Goal: Task Accomplishment & Management: Contribute content

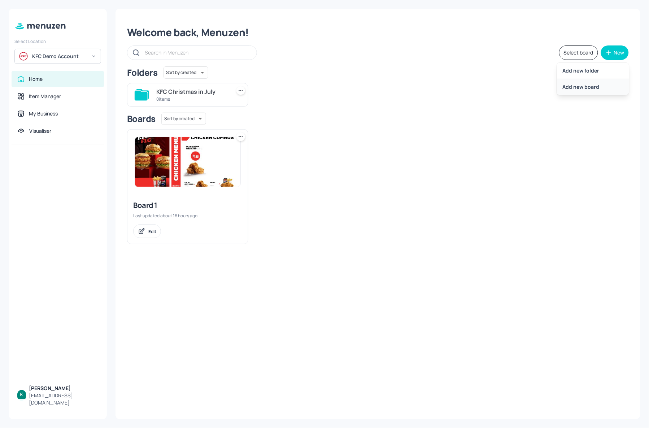
click at [578, 93] on div "Add new board" at bounding box center [593, 87] width 72 height 16
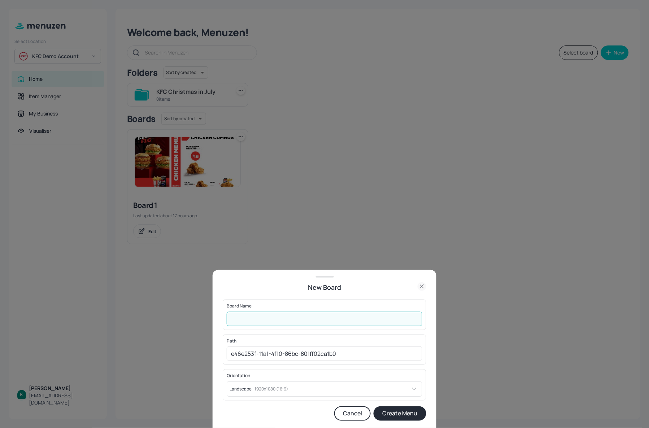
click at [336, 315] on input "text" at bounding box center [325, 319] width 196 height 14
type input "S"
type input "Screen 2"
click at [418, 413] on button "Create Menu" at bounding box center [399, 413] width 53 height 14
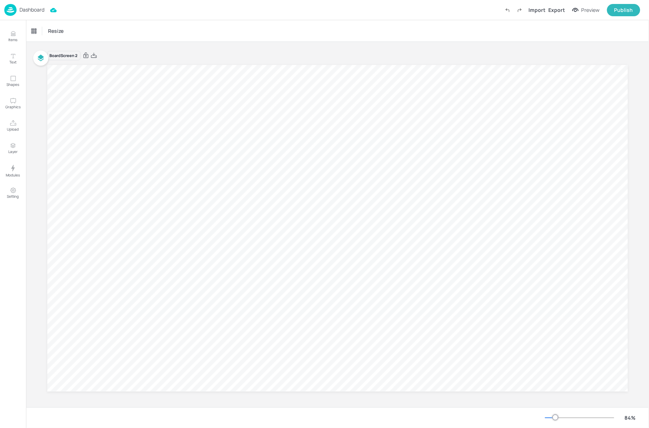
click at [224, 55] on div "Board Screen 2" at bounding box center [337, 56] width 581 height 10
click at [14, 116] on button "Upload" at bounding box center [13, 125] width 21 height 21
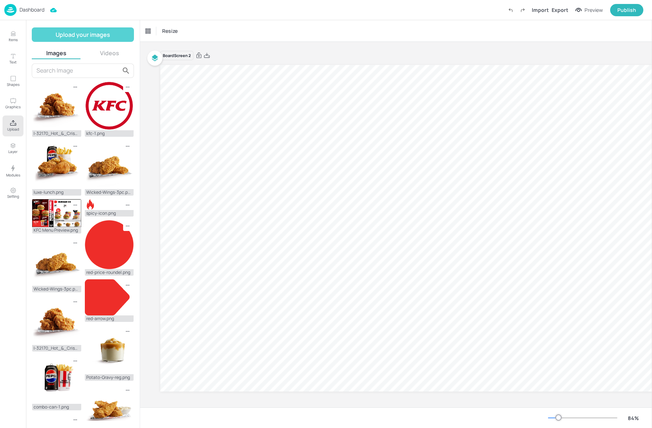
click at [72, 36] on button "Upload your images" at bounding box center [83, 34] width 102 height 14
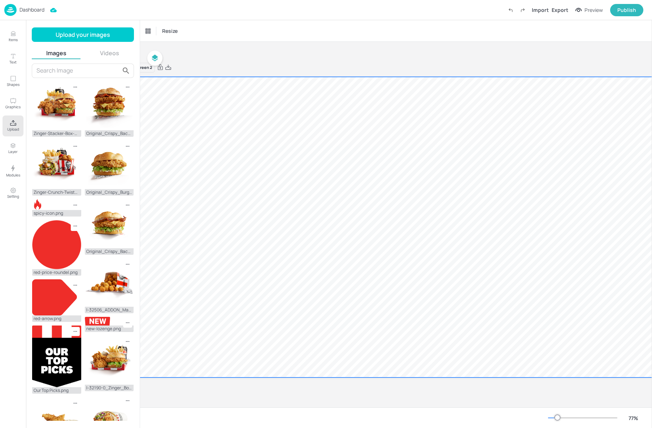
scroll to position [0, 39]
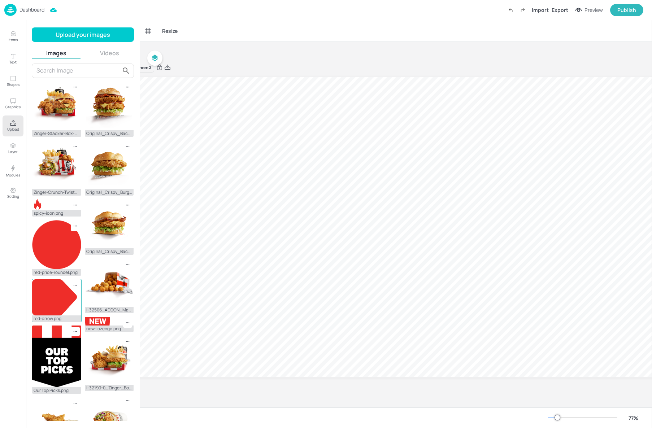
click at [41, 297] on img at bounding box center [54, 297] width 45 height 36
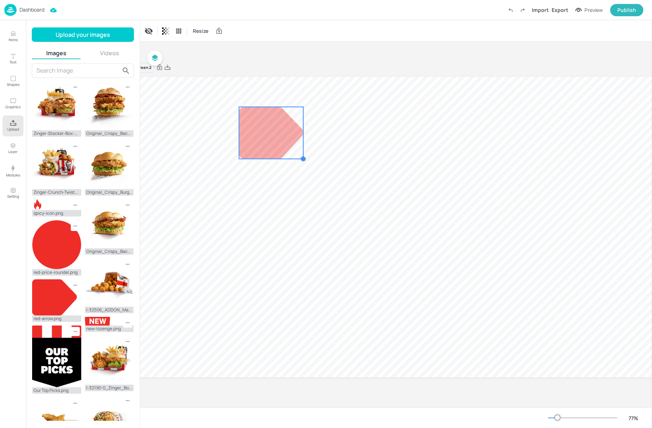
drag, startPoint x: 537, startPoint y: 345, endPoint x: 26, endPoint y: 157, distance: 544.6
click at [26, 157] on div "Items Text Shapes Graphics Upload Layer Modules Setting Items 17 Add Integrate …" at bounding box center [326, 214] width 652 height 428
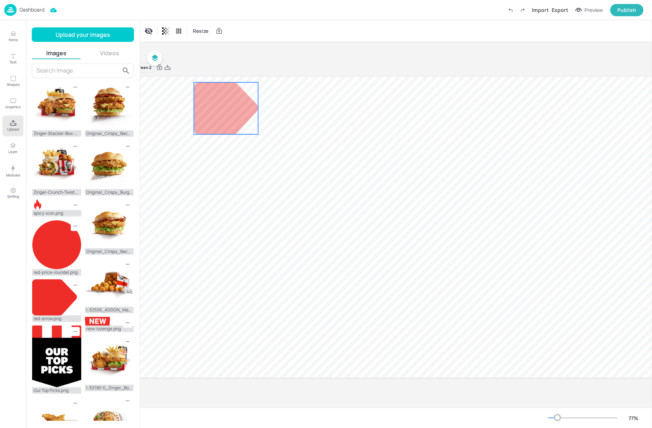
drag, startPoint x: 283, startPoint y: 139, endPoint x: 233, endPoint y: 117, distance: 54.6
click at [233, 117] on div at bounding box center [226, 109] width 64 height 52
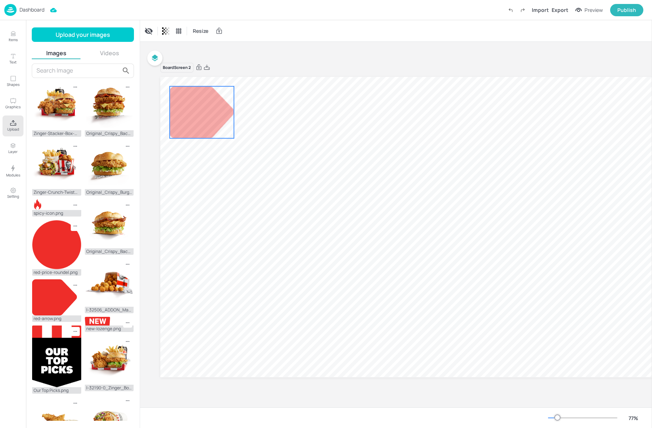
drag, startPoint x: 245, startPoint y: 112, endPoint x: 187, endPoint y: 114, distance: 58.9
click at [187, 114] on div at bounding box center [202, 113] width 64 height 52
drag, startPoint x: 235, startPoint y: 138, endPoint x: 223, endPoint y: 132, distance: 12.8
click at [223, 132] on div at bounding box center [226, 132] width 6 height 6
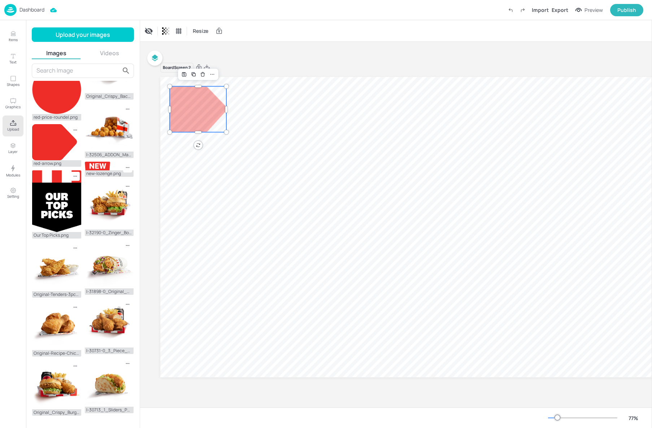
scroll to position [219, 0]
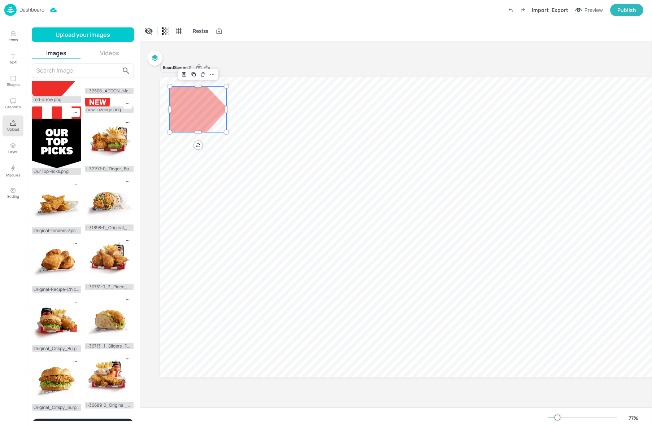
click at [87, 419] on button "Show more" at bounding box center [83, 425] width 102 height 12
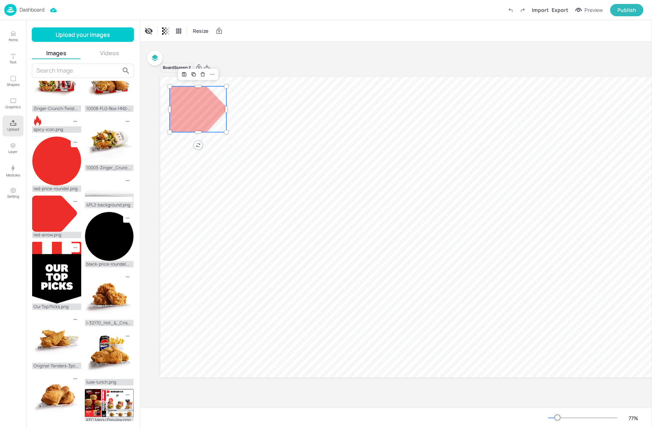
scroll to position [80, 0]
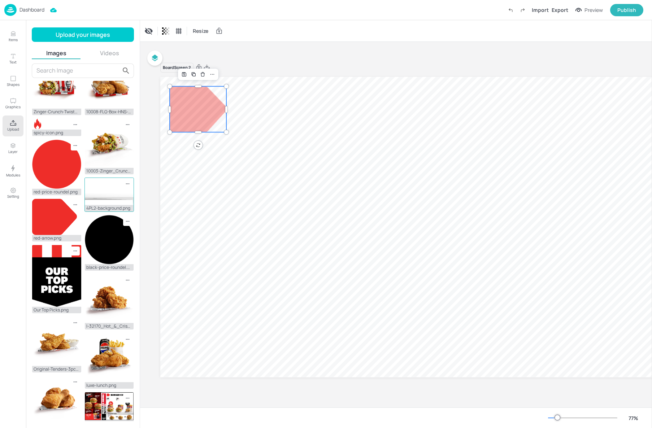
click at [113, 188] on img at bounding box center [109, 191] width 49 height 27
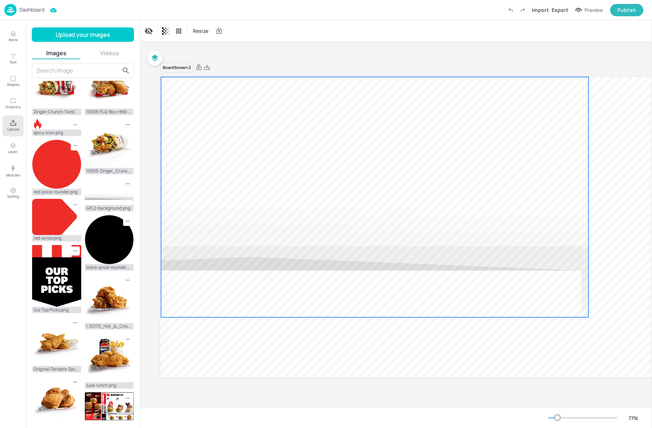
drag, startPoint x: 283, startPoint y: 200, endPoint x: 230, endPoint y: 170, distance: 60.6
click at [230, 170] on div at bounding box center [374, 197] width 427 height 240
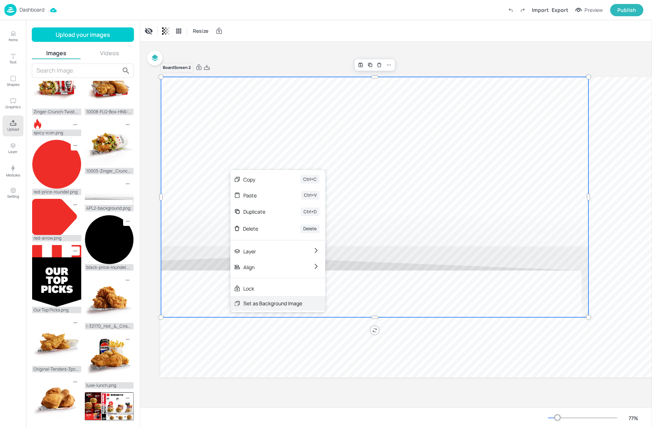
click at [275, 302] on div "Set as Background Image" at bounding box center [272, 304] width 59 height 8
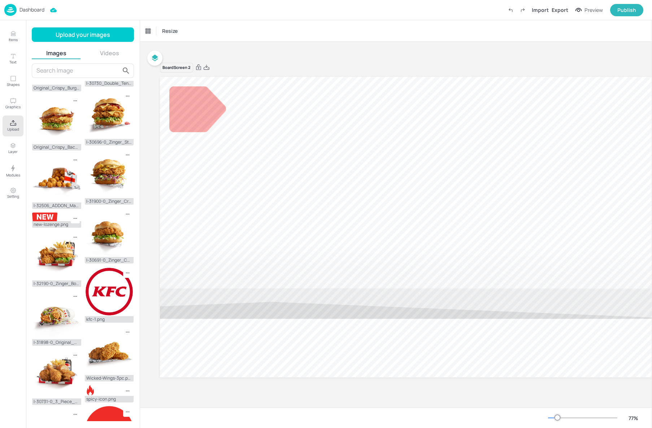
scroll to position [677, 0]
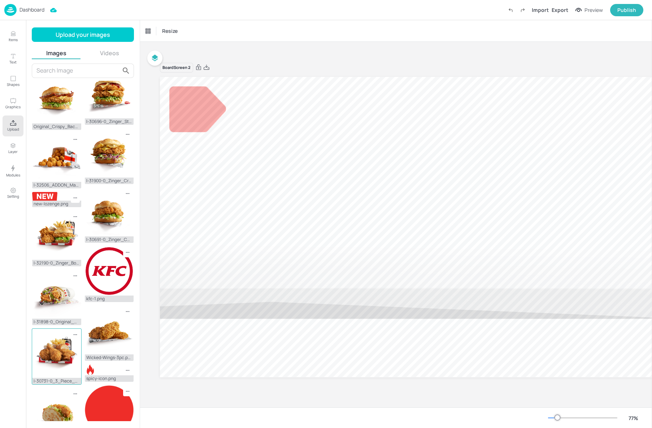
click at [61, 336] on img at bounding box center [56, 353] width 49 height 49
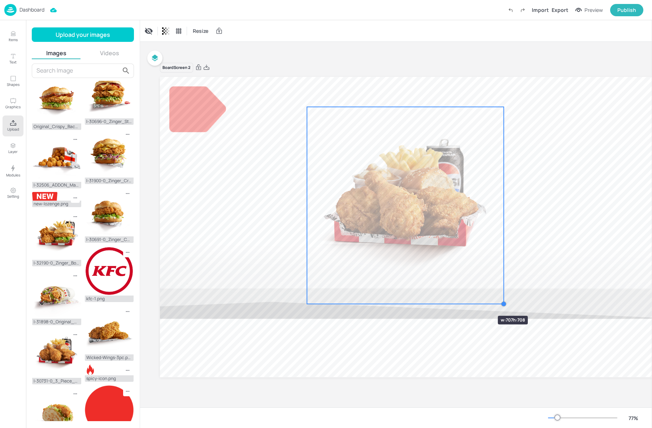
drag, startPoint x: 546, startPoint y: 346, endPoint x: 476, endPoint y: 303, distance: 82.6
click at [476, 303] on div at bounding box center [427, 227] width 534 height 300
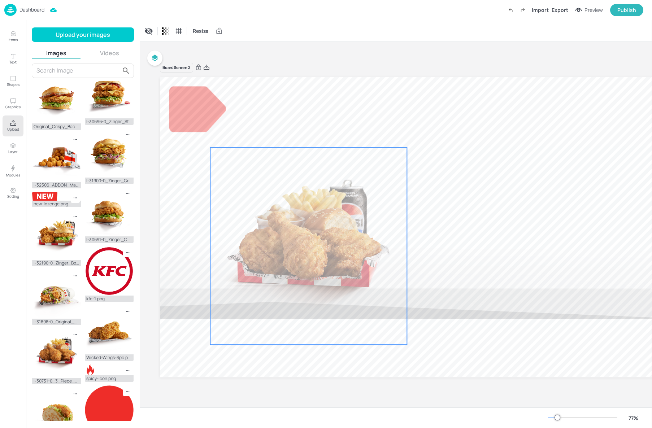
drag, startPoint x: 415, startPoint y: 191, endPoint x: 318, endPoint y: 231, distance: 105.3
click at [318, 231] on div at bounding box center [308, 246] width 197 height 197
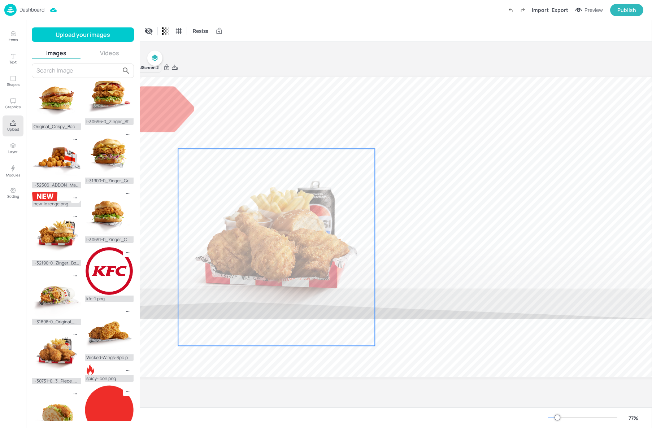
scroll to position [0, 19]
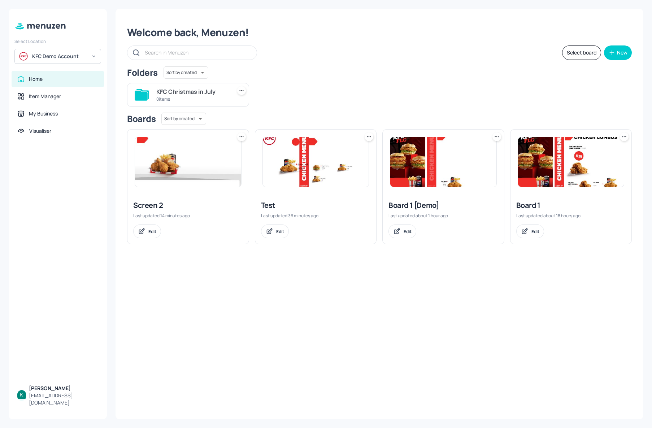
click at [430, 203] on div "Board 1 [Demo]" at bounding box center [443, 205] width 110 height 10
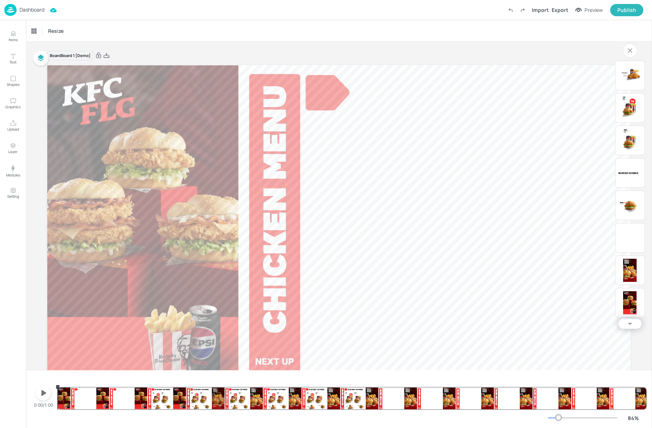
click at [158, 401] on div "Zinger® 1888 [PERSON_NAME] Combos Zinger® Combo 3079 kJ 11.95 9.95 Packed Lunch…" at bounding box center [352, 392] width 588 height 35
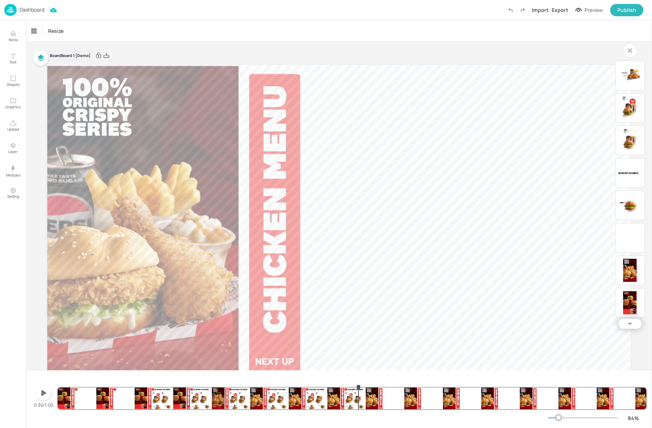
drag, startPoint x: 157, startPoint y: 387, endPoint x: 358, endPoint y: 398, distance: 201.6
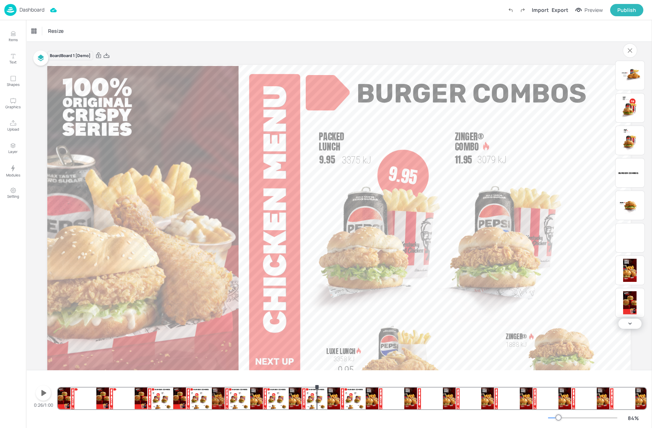
drag, startPoint x: 358, startPoint y: 398, endPoint x: 317, endPoint y: 397, distance: 41.5
click at [317, 397] on div "Zinger® 1888 [PERSON_NAME] Combos Zinger® Combo 3079 kJ 11.95 9.95 Packed Lunch…" at bounding box center [352, 392] width 588 height 35
click at [277, 398] on div "Zinger® 1888 [PERSON_NAME] Combos Zinger® Combo 3079 kJ 11.95 9.95 Packed Lunch…" at bounding box center [352, 392] width 588 height 35
click at [29, 8] on p "Dashboard" at bounding box center [31, 9] width 25 height 5
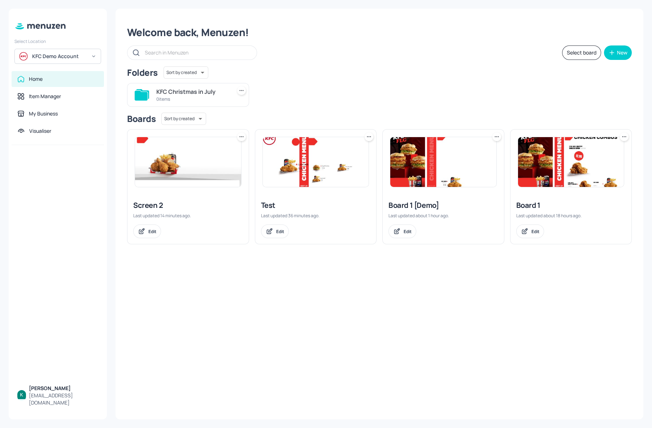
click at [151, 201] on div "Screen 2" at bounding box center [188, 205] width 110 height 10
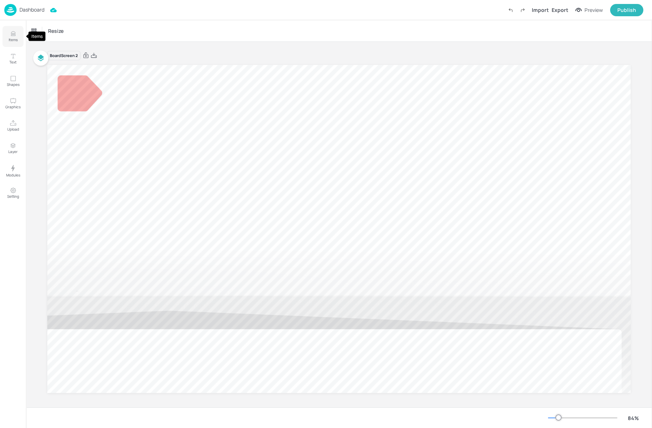
click at [14, 29] on button "Items" at bounding box center [13, 36] width 21 height 21
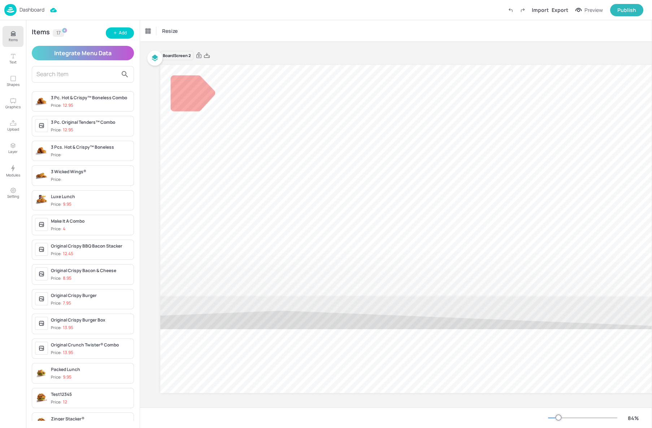
click at [85, 101] on div "3 Pc. Hot & Crispy™ Boneless Combo Price: 12.95" at bounding box center [91, 102] width 80 height 14
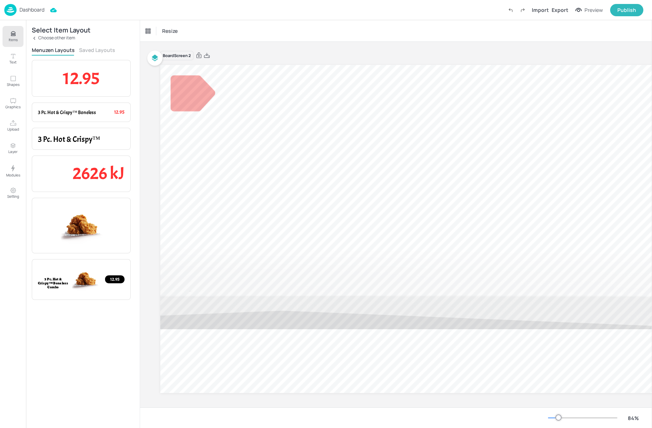
click at [91, 47] on button "Saved Layouts" at bounding box center [97, 50] width 36 height 7
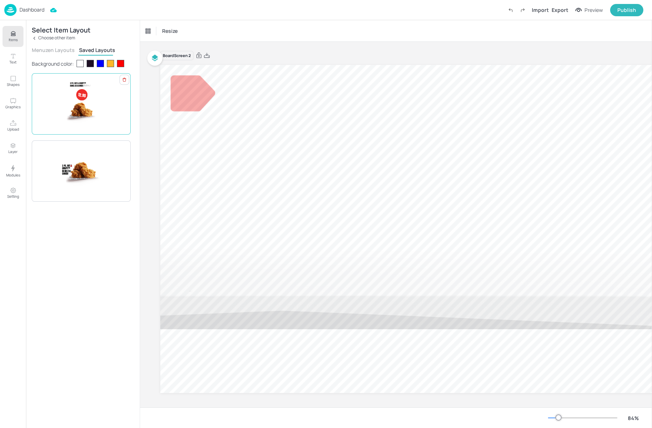
click at [101, 109] on div "12.95 3 Pc. Hot & Crispy™ Boneless Combo 2626 kJ" at bounding box center [81, 103] width 87 height 43
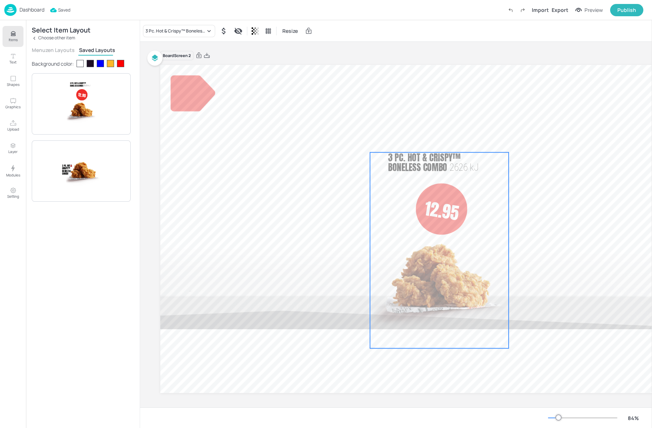
drag, startPoint x: 454, startPoint y: 245, endPoint x: 395, endPoint y: 254, distance: 59.6
click at [395, 254] on img at bounding box center [439, 280] width 139 height 138
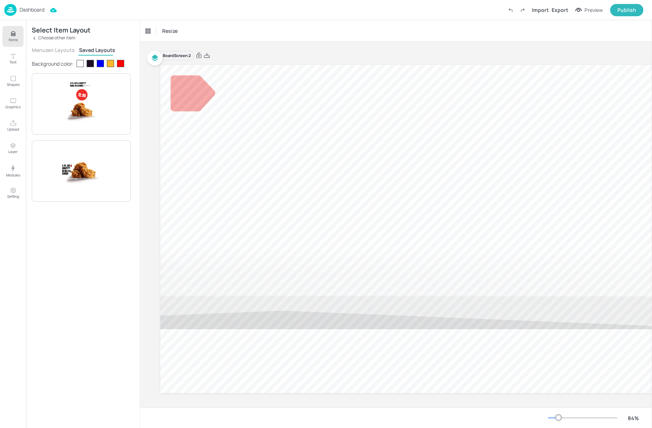
click at [40, 38] on p "Choose other item" at bounding box center [56, 37] width 37 height 5
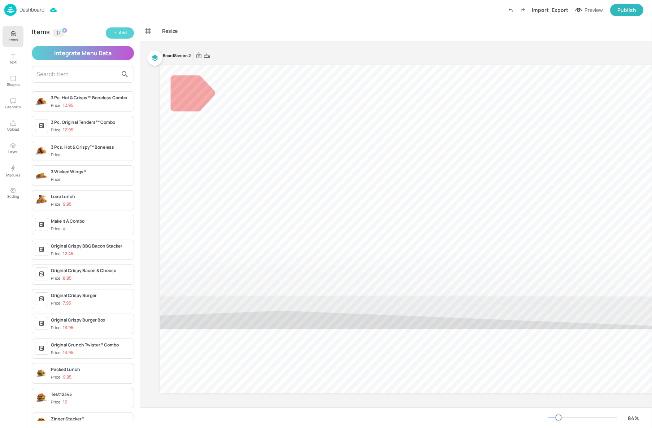
click at [119, 30] on div "Add" at bounding box center [123, 33] width 8 height 7
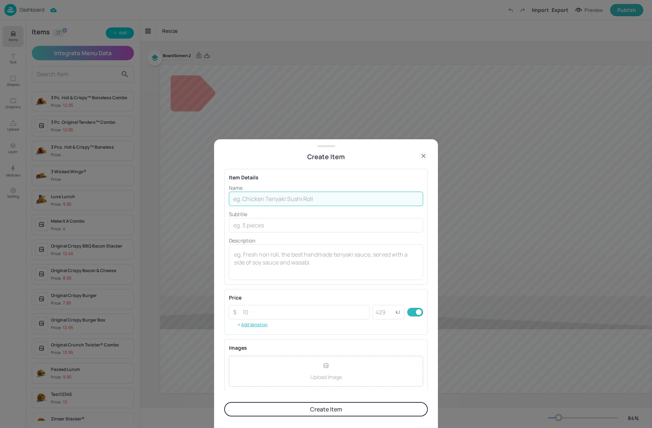
click at [250, 196] on input "text" at bounding box center [326, 199] width 194 height 14
type input "3 Piece Box"
click at [423, 154] on icon at bounding box center [423, 156] width 9 height 9
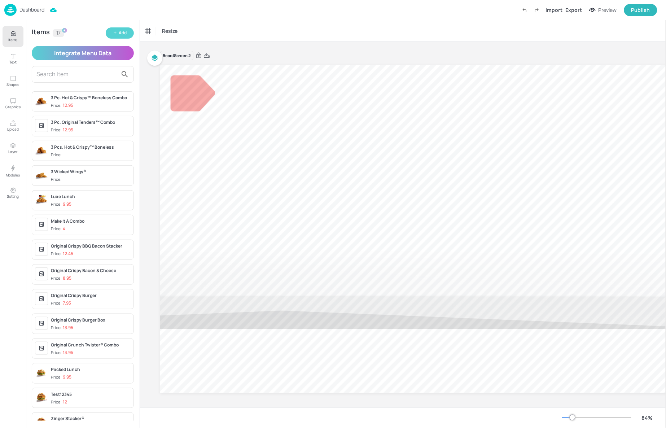
click at [117, 29] on button "Add" at bounding box center [120, 32] width 28 height 11
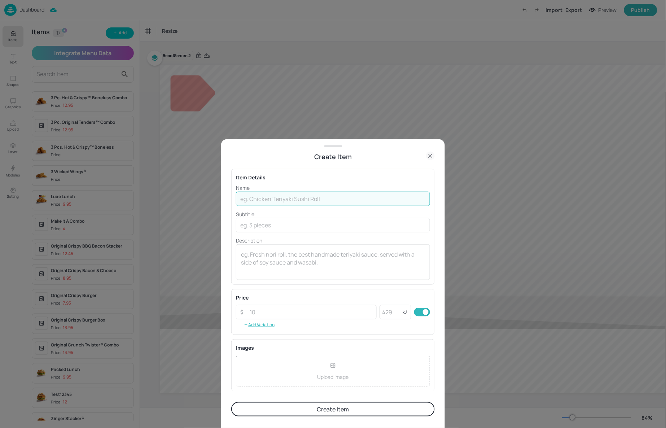
click at [302, 200] on input "text" at bounding box center [333, 199] width 194 height 14
type input "3 Piece Box"
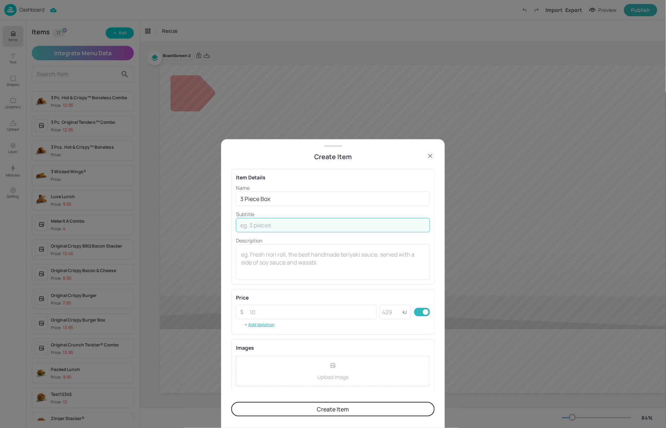
click at [270, 223] on input "text" at bounding box center [333, 225] width 194 height 14
click at [506, 140] on div at bounding box center [333, 214] width 666 height 428
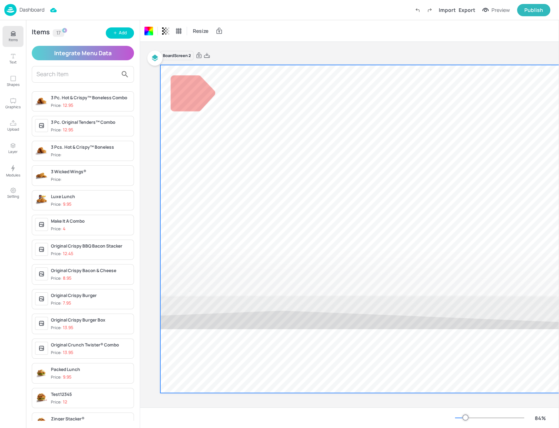
click at [118, 27] on div "Items 17 Add Integrate Menu Data 3 Pc. Hot & Crispy™ Boneless Combo Price: 12.9…" at bounding box center [83, 224] width 114 height 408
click at [124, 30] on div "Add" at bounding box center [123, 33] width 8 height 7
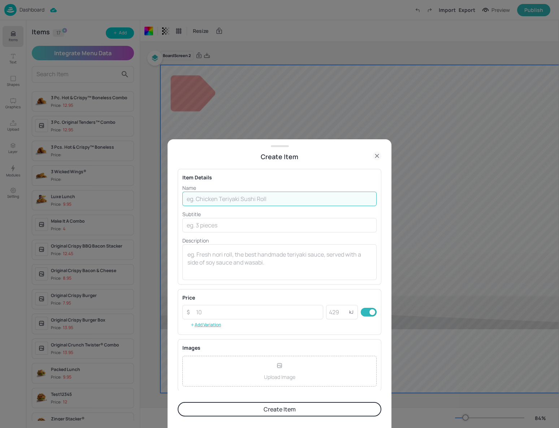
click at [232, 200] on input "text" at bounding box center [279, 199] width 194 height 14
type input "3 Piece Box"
click at [233, 231] on input "text" at bounding box center [279, 225] width 194 height 14
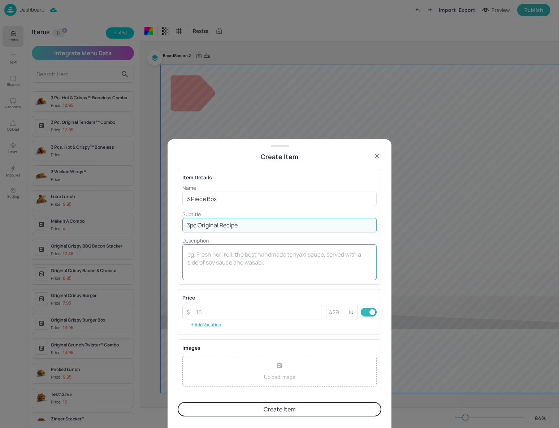
type input "3pc Original Recipe"
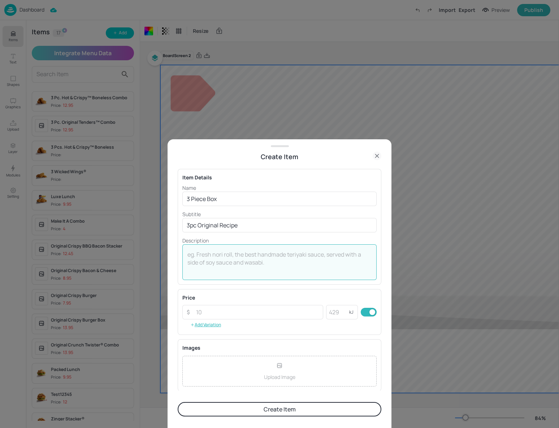
click at [231, 257] on textarea at bounding box center [279, 262] width 184 height 24
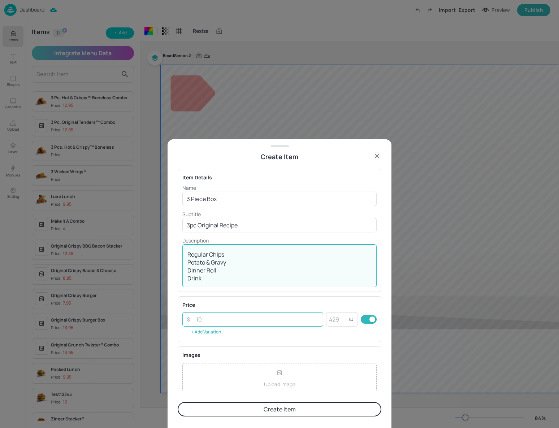
type textarea "Regular Chips Potato & Gravy Dinner Roll Drink"
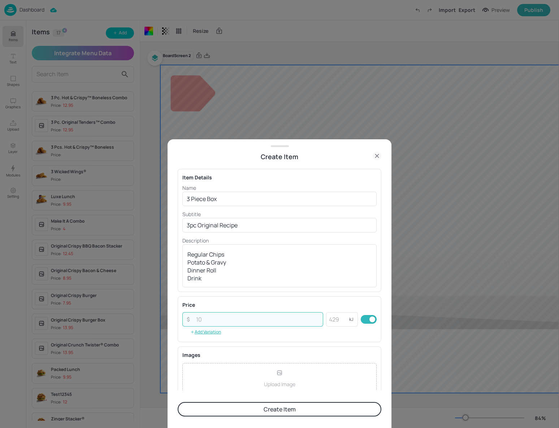
click at [245, 319] on input "number" at bounding box center [257, 319] width 131 height 14
type input "14.45"
drag, startPoint x: 270, startPoint y: 370, endPoint x: 240, endPoint y: 372, distance: 30.4
click at [240, 372] on div "Upload Image" at bounding box center [279, 378] width 194 height 31
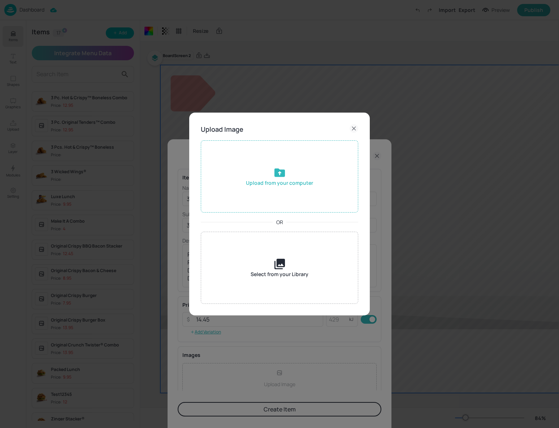
click at [298, 156] on div "Upload from your computer" at bounding box center [279, 176] width 157 height 72
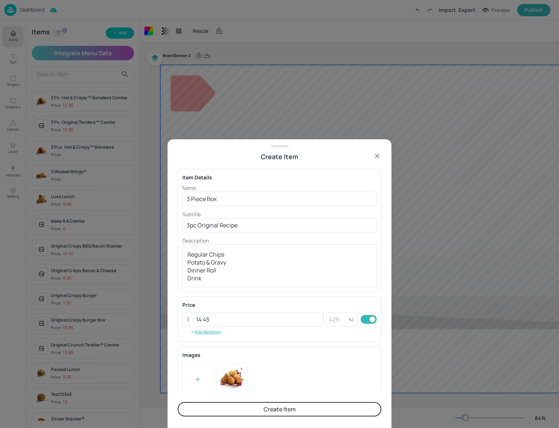
click at [276, 407] on button "Create Item" at bounding box center [280, 409] width 204 height 14
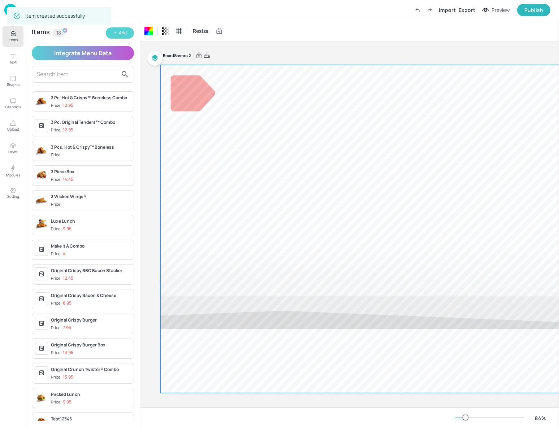
click at [124, 30] on div "Add" at bounding box center [123, 33] width 8 height 7
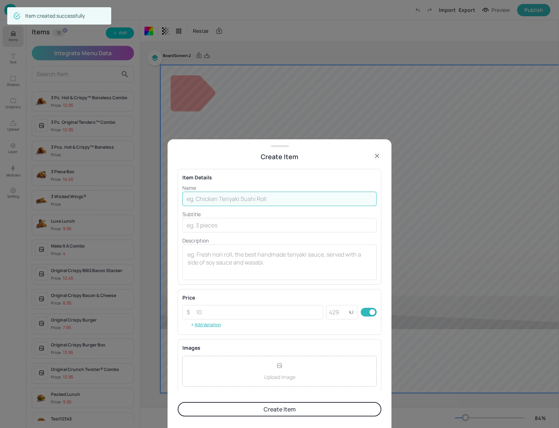
click at [227, 198] on input "text" at bounding box center [279, 199] width 194 height 14
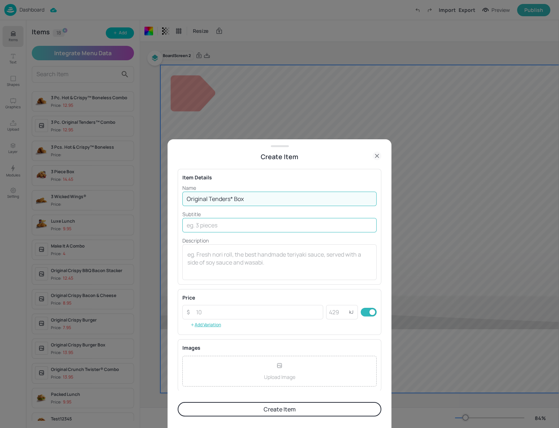
type input "Original Tenders* Box"
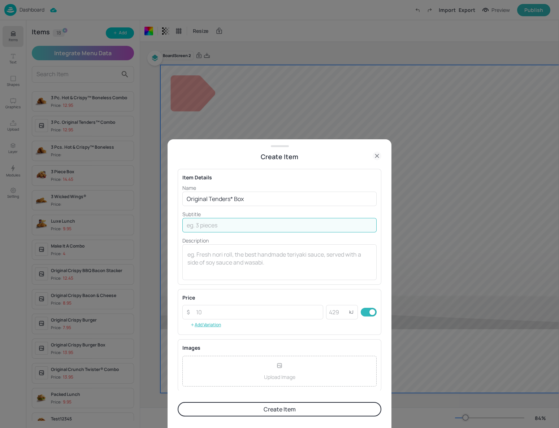
click at [228, 223] on input "text" at bounding box center [279, 225] width 194 height 14
click at [272, 224] on input "text" at bounding box center [279, 225] width 194 height 14
type input "3 Original Tenders"
click at [178, 402] on button "Create Item" at bounding box center [280, 409] width 204 height 14
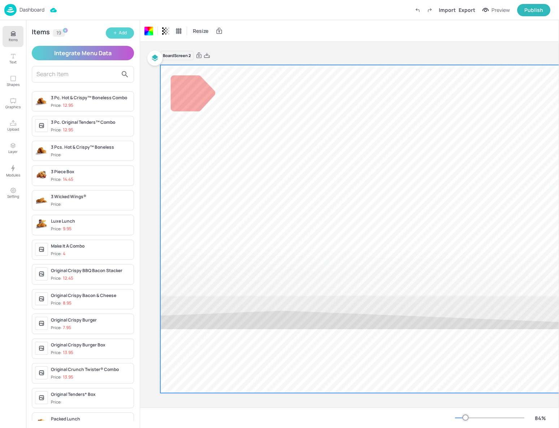
click at [119, 27] on button "Add" at bounding box center [120, 32] width 28 height 11
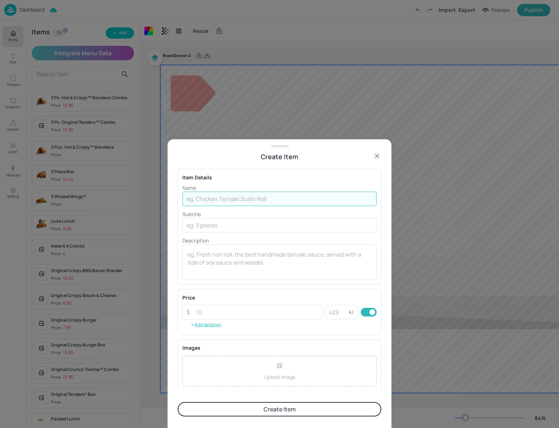
click at [233, 198] on input "text" at bounding box center [279, 199] width 194 height 14
type input "Original Tenders* Box"
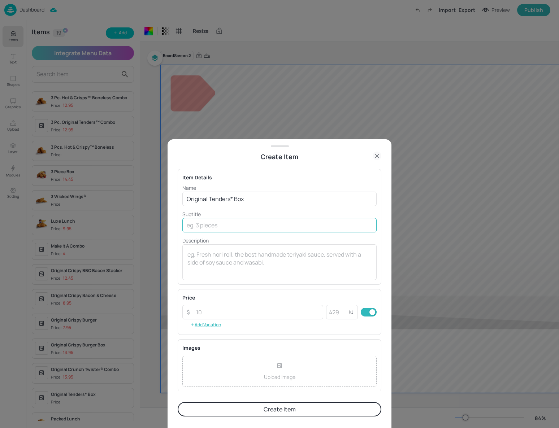
drag, startPoint x: 231, startPoint y: 217, endPoint x: 231, endPoint y: 222, distance: 4.7
click at [231, 222] on div "Subtitle ​" at bounding box center [279, 221] width 194 height 22
click at [231, 222] on input "text" at bounding box center [279, 225] width 194 height 14
type input "3 Original Tenders"
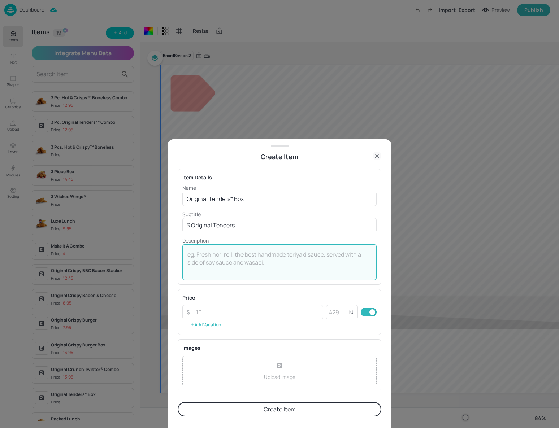
click at [275, 257] on textarea at bounding box center [279, 262] width 184 height 24
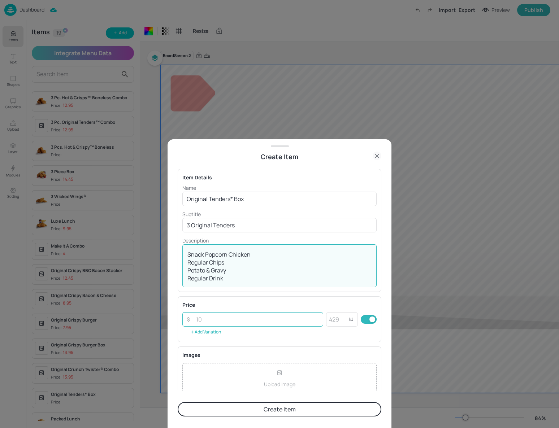
type textarea "Snack Popcorn Chicken Regular Chips Potato & Gravy Regular Drink"
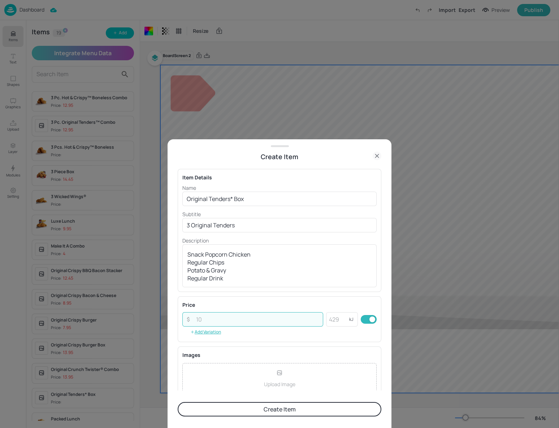
click at [266, 323] on input "number" at bounding box center [257, 319] width 131 height 14
type input "14.45"
click at [285, 376] on div "Upload Image" at bounding box center [279, 378] width 194 height 31
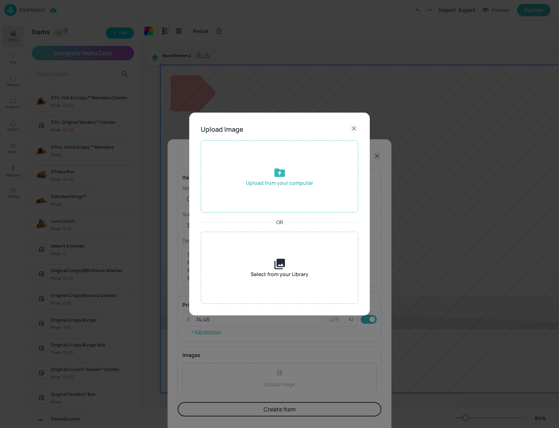
click at [280, 173] on icon at bounding box center [279, 172] width 13 height 13
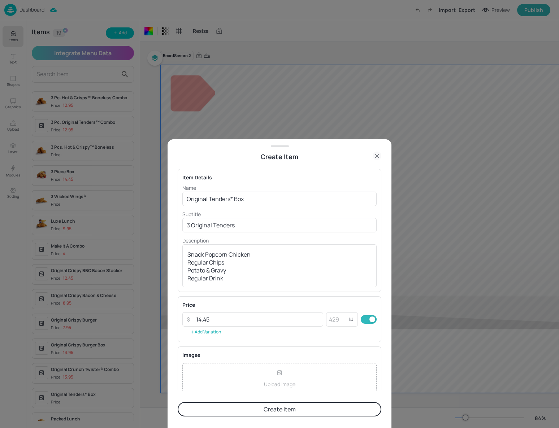
click at [298, 376] on div "Upload Image" at bounding box center [279, 378] width 194 height 31
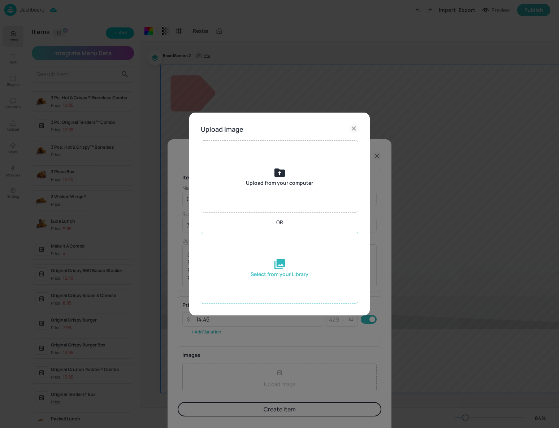
click at [292, 294] on div "Select from your Library" at bounding box center [279, 268] width 157 height 72
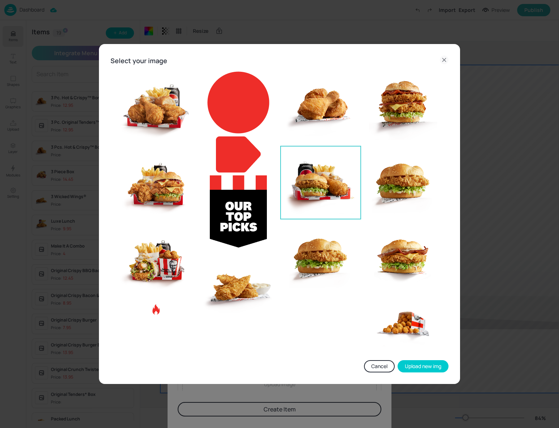
scroll to position [19, 0]
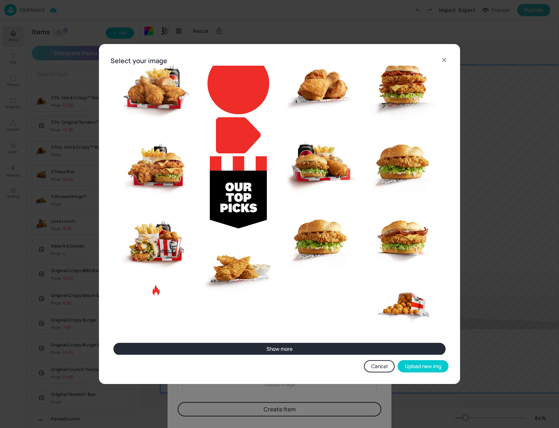
click at [294, 349] on button "Show more" at bounding box center [279, 349] width 332 height 12
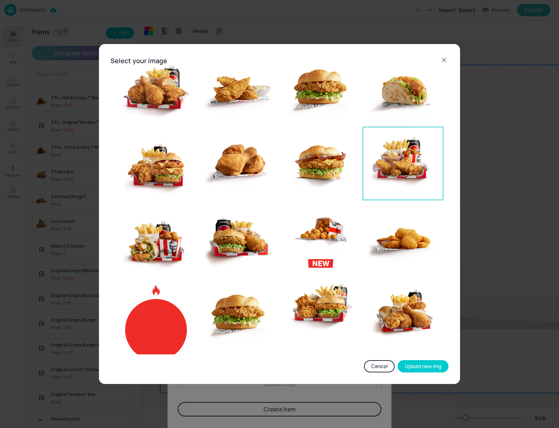
click at [414, 166] on img at bounding box center [403, 163] width 72 height 72
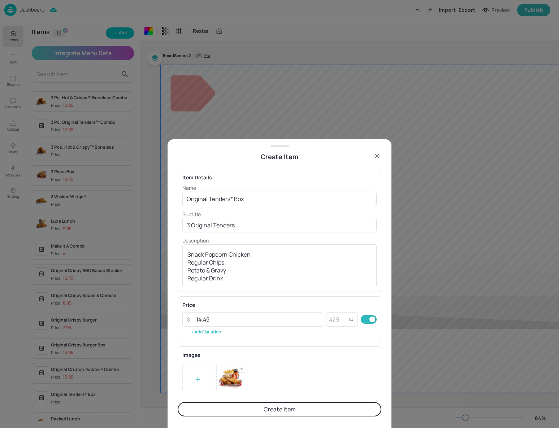
click at [306, 407] on button "Create Item" at bounding box center [280, 409] width 204 height 14
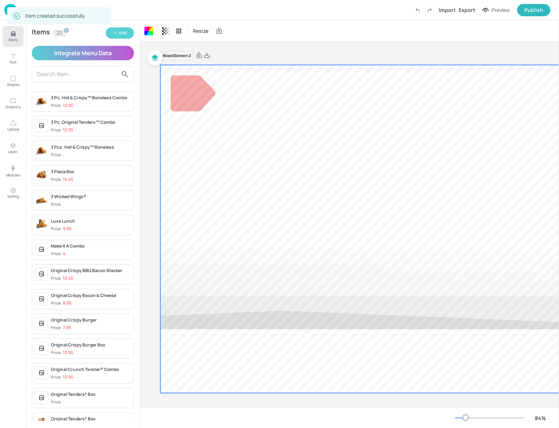
click at [121, 30] on div "Add" at bounding box center [123, 33] width 8 height 7
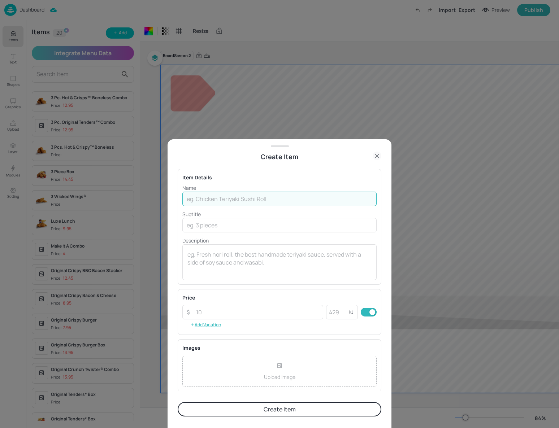
click at [334, 199] on input "text" at bounding box center [279, 199] width 194 height 14
type input "Mega Chicken Box"
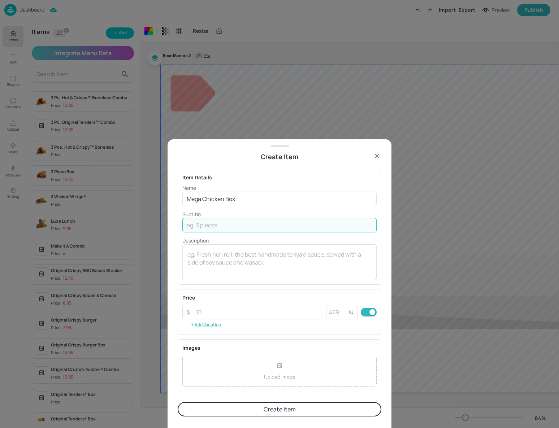
click at [287, 228] on input "text" at bounding box center [279, 225] width 194 height 14
type input "2pcs Chicken"
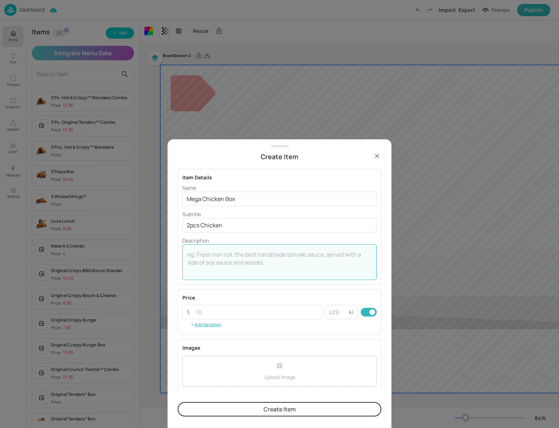
click at [276, 262] on textarea at bounding box center [279, 262] width 184 height 24
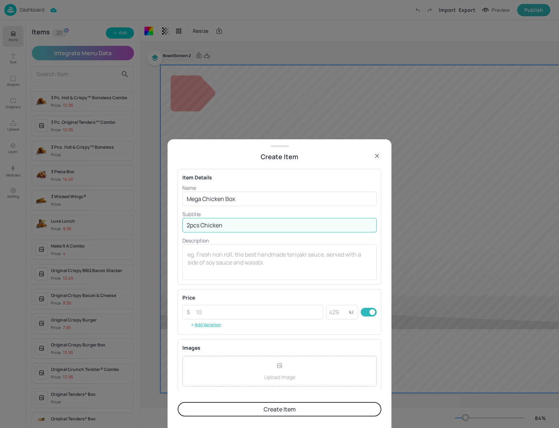
click at [228, 225] on input "2pcs Chicken" at bounding box center [279, 225] width 194 height 14
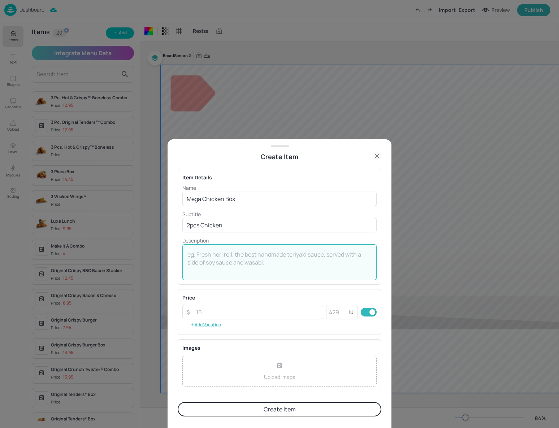
click at [216, 250] on textarea at bounding box center [279, 262] width 184 height 24
paste textarea "2pcs Chicken"
type textarea "2pcs Chicken"
click at [228, 221] on input "2pcs Chicken" at bounding box center [279, 225] width 194 height 14
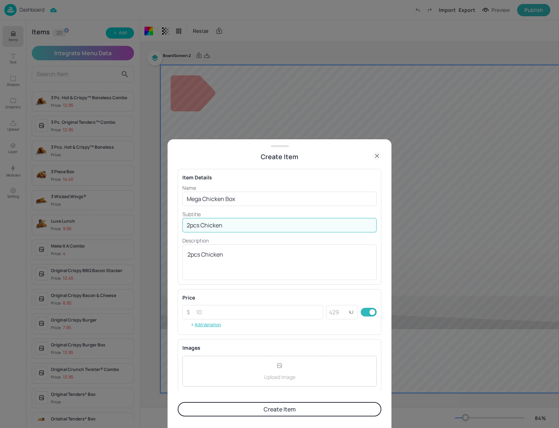
click at [228, 221] on input "2pcs Chicken" at bounding box center [279, 225] width 194 height 14
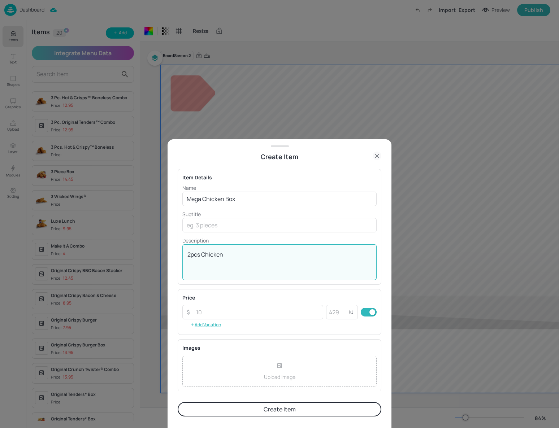
click at [241, 251] on textarea "2pcs Chicken" at bounding box center [279, 262] width 184 height 24
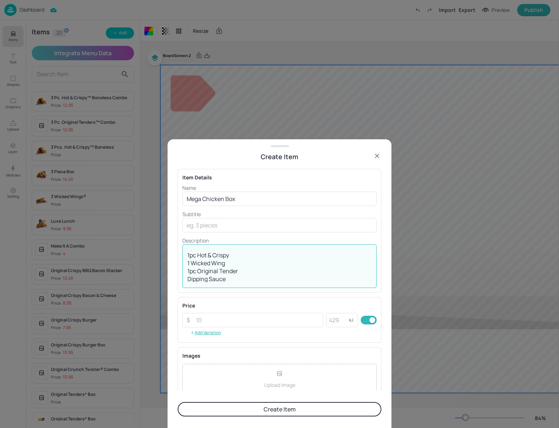
scroll to position [15, 0]
click at [216, 270] on textarea "2pcs Chicken 1pc Hot & Crispy 1 Wicked Wing 1pc Original Tender Dipping Sauce" at bounding box center [279, 266] width 184 height 32
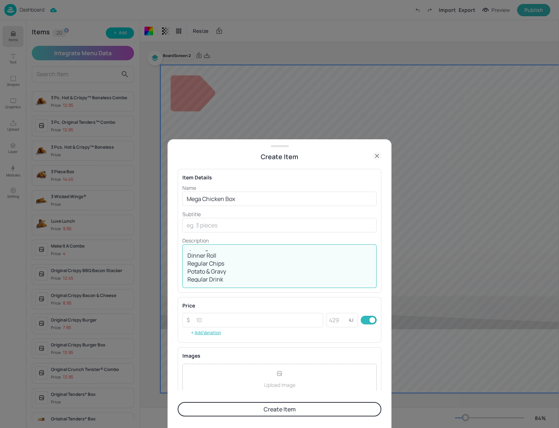
type textarea "2pcs Chicken 1pc Hot & Crispy 1 Wicked Wing 1pc Original Tender Dinner Roll Reg…"
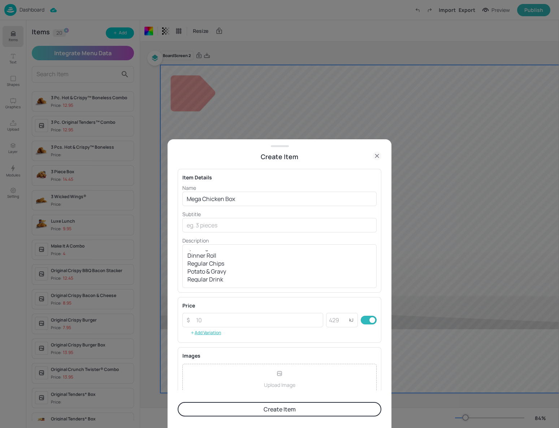
click at [279, 383] on p "Upload Image" at bounding box center [279, 385] width 31 height 8
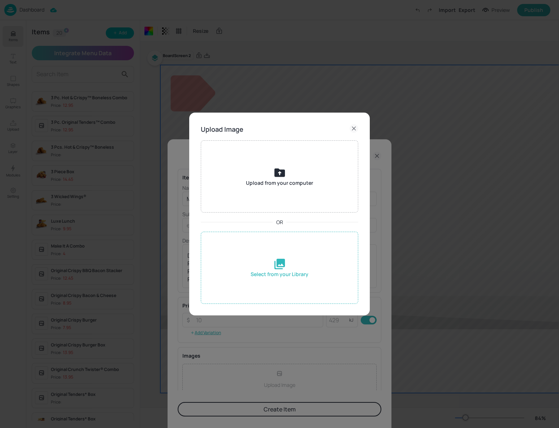
click at [280, 264] on icon at bounding box center [279, 264] width 10 height 10
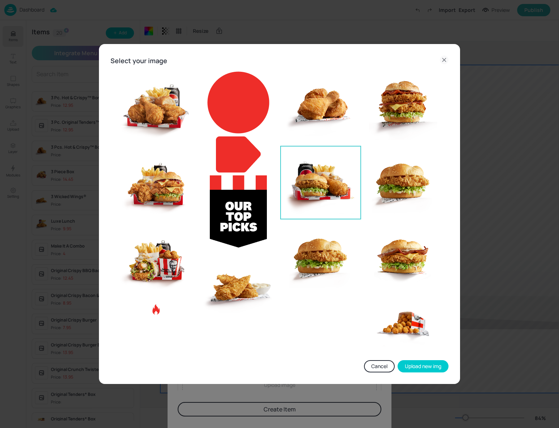
scroll to position [0, 0]
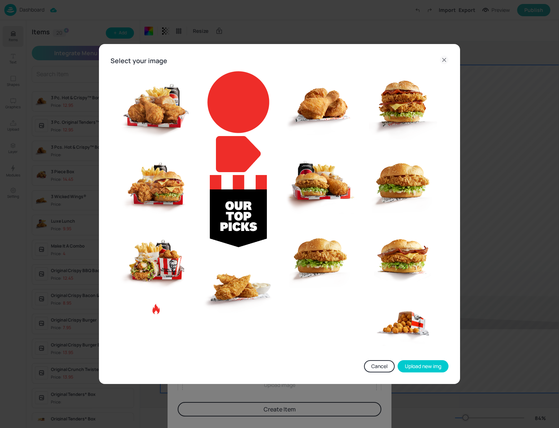
click at [445, 58] on icon at bounding box center [444, 60] width 9 height 9
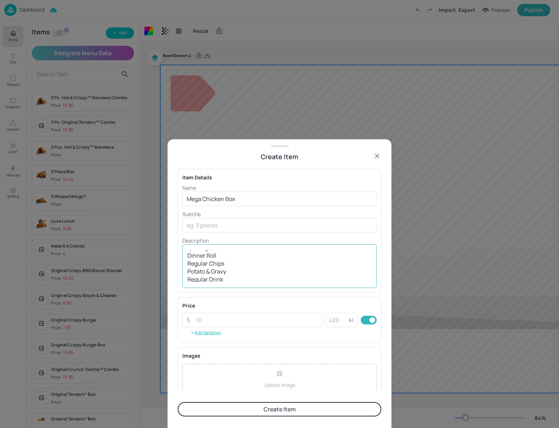
scroll to position [65, 0]
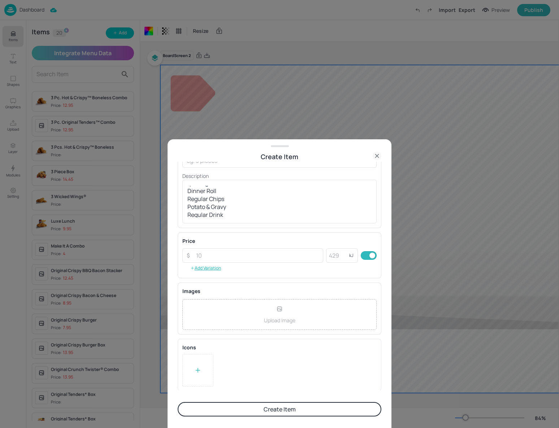
click at [290, 404] on button "Create Item" at bounding box center [280, 409] width 204 height 14
